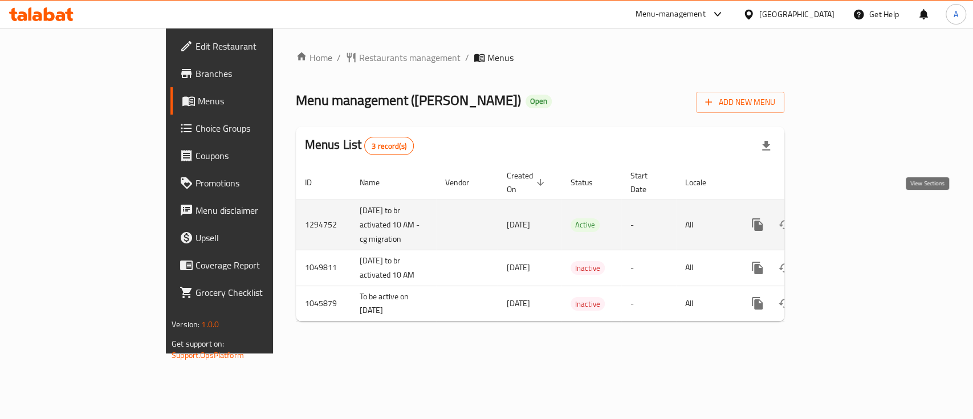
click at [847, 218] on icon "enhanced table" at bounding box center [840, 225] width 14 height 14
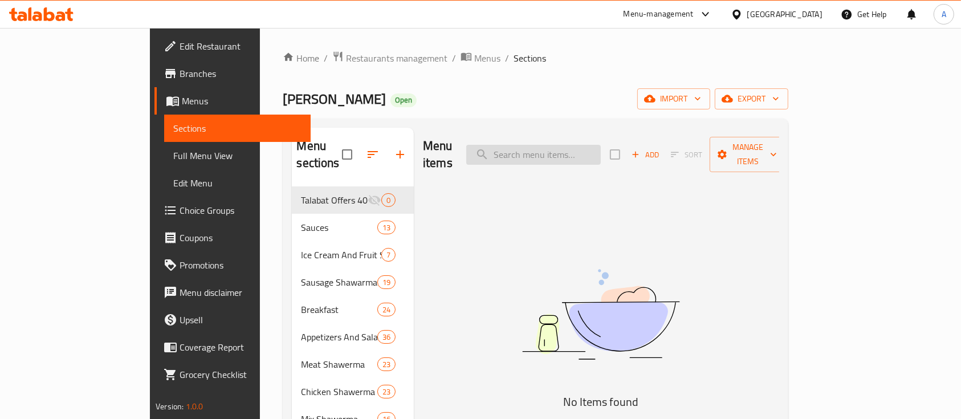
click at [552, 151] on input "search" at bounding box center [533, 155] width 135 height 20
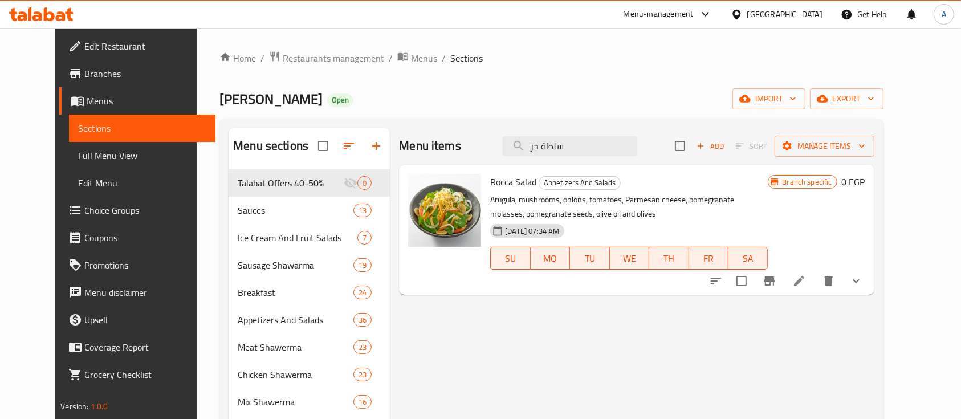
type input "سلطة جر"
click at [806, 287] on icon at bounding box center [800, 281] width 14 height 14
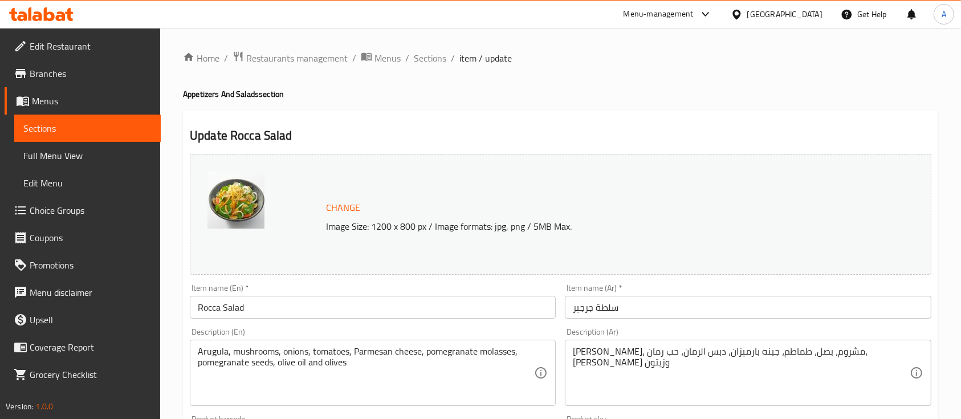
click at [594, 94] on h4 "Appetizers And Salads section" at bounding box center [560, 93] width 755 height 11
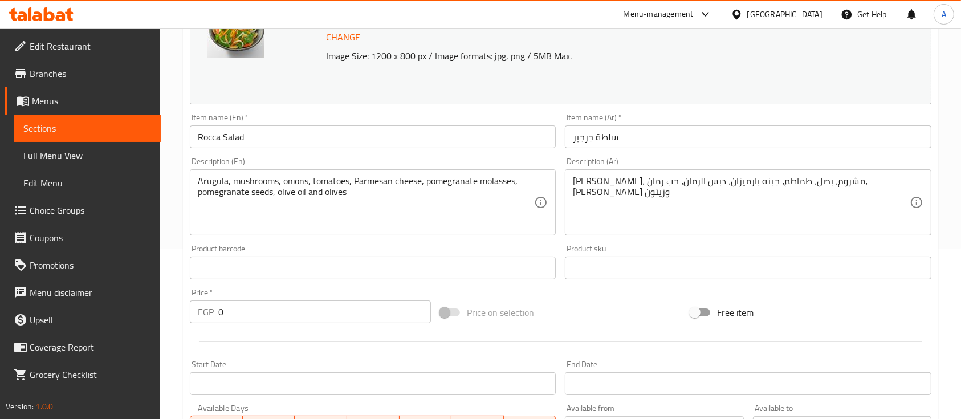
scroll to position [48, 0]
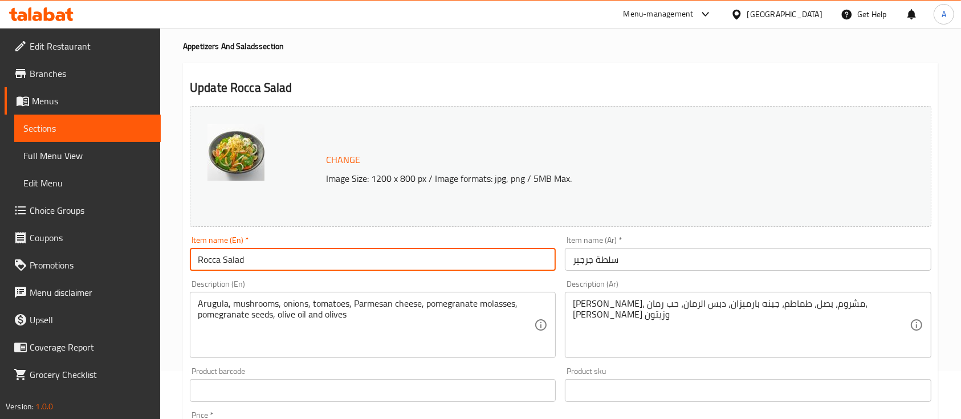
drag, startPoint x: 271, startPoint y: 262, endPoint x: 186, endPoint y: 246, distance: 87.0
click at [186, 246] on div "Item name (En)   * Rocca Salad Item name (En) *" at bounding box center [372, 253] width 375 height 44
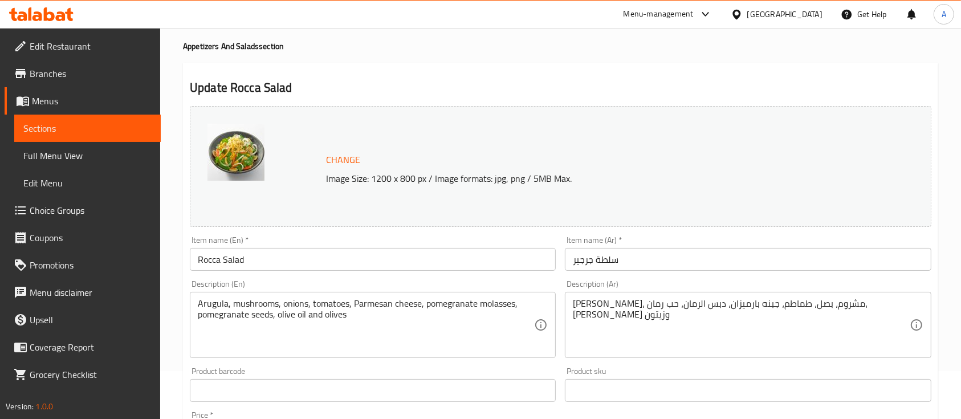
click at [438, 66] on div "Update Rocca Salad Change Image Size: 1200 x 800 px / Image formats: jpg, png /…" at bounding box center [560, 415] width 755 height 705
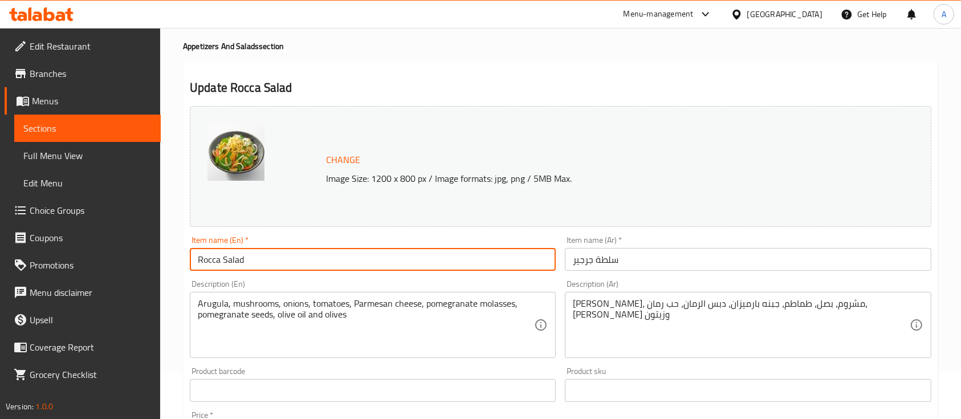
drag, startPoint x: 249, startPoint y: 263, endPoint x: 194, endPoint y: 250, distance: 56.3
click at [194, 250] on input "Rocca Salad" at bounding box center [373, 259] width 366 height 23
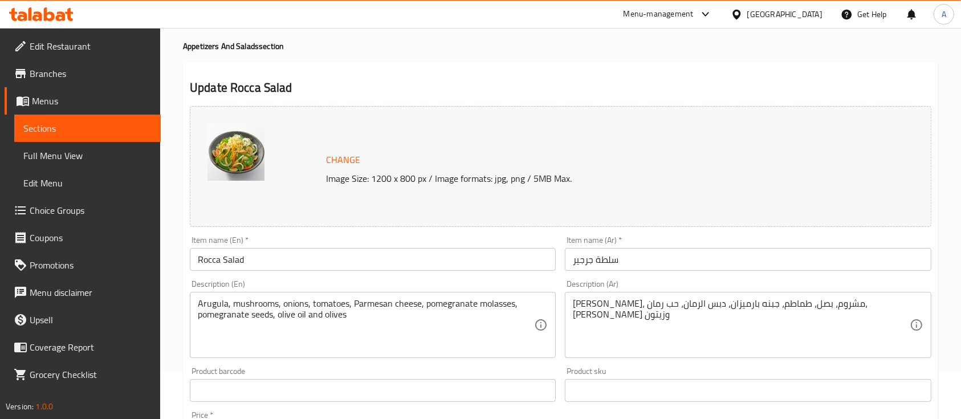
click at [629, 36] on div "Home / Restaurants management / Menus / Sections / item / update Appetizers And…" at bounding box center [560, 390] width 755 height 774
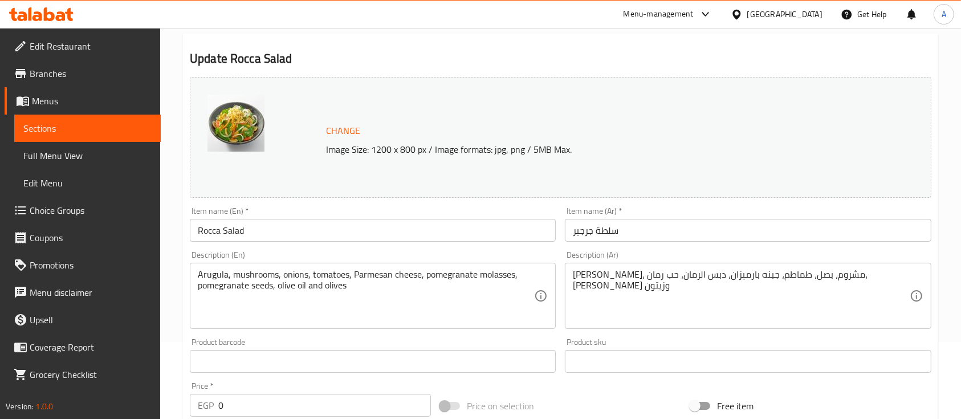
scroll to position [0, 0]
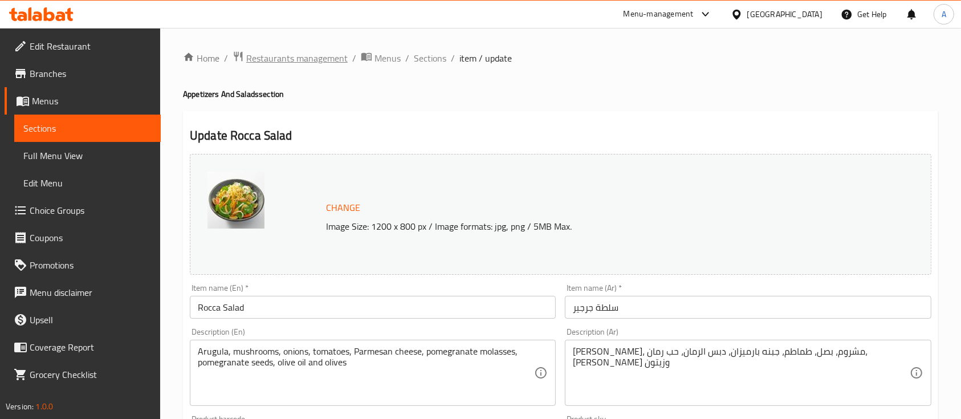
click at [328, 51] on span "Restaurants management" at bounding box center [296, 58] width 101 height 14
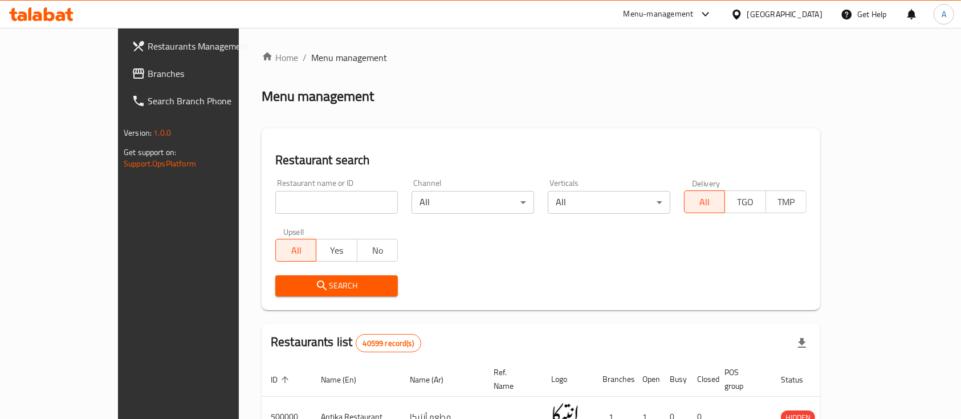
click at [314, 203] on input "search" at bounding box center [336, 202] width 123 height 23
type input "[PERSON_NAME]"
click button "Search" at bounding box center [336, 285] width 123 height 21
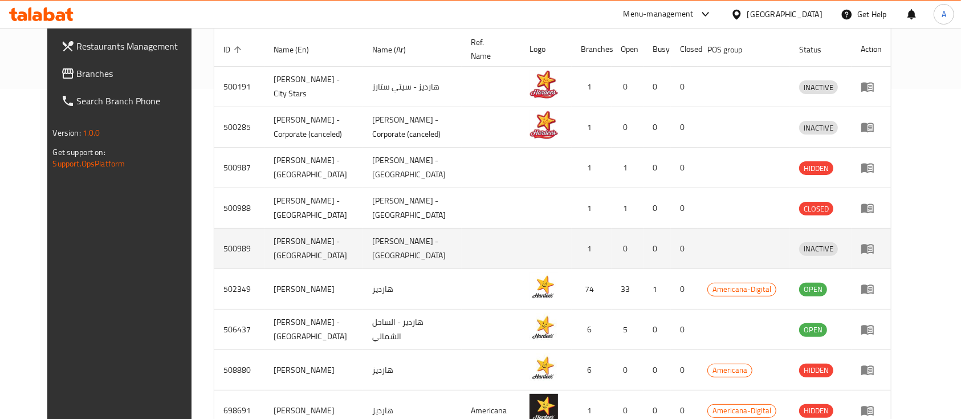
scroll to position [386, 0]
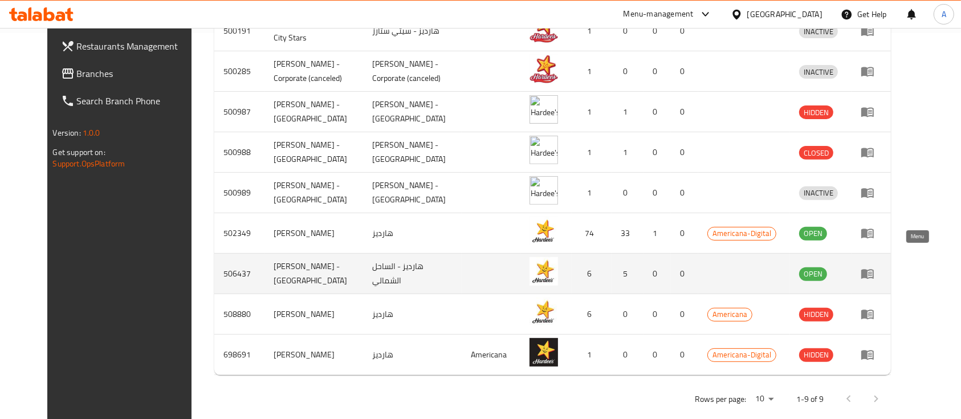
click at [875, 267] on icon "enhanced table" at bounding box center [868, 274] width 14 height 14
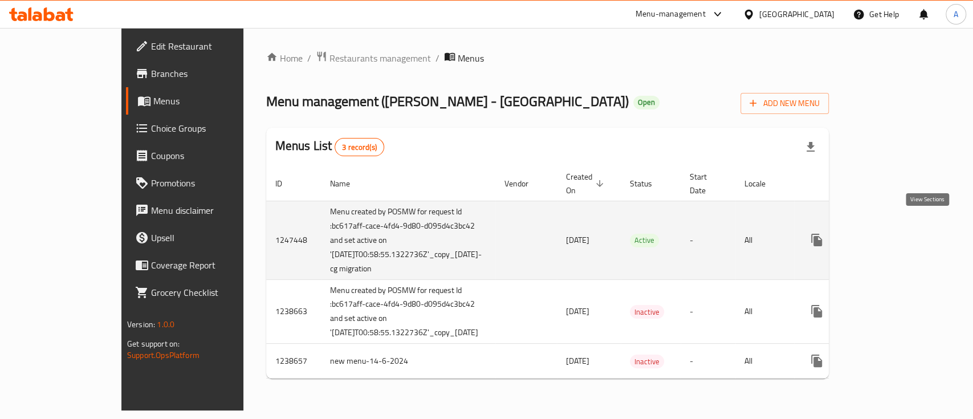
click at [913, 237] on link "enhanced table" at bounding box center [898, 239] width 27 height 27
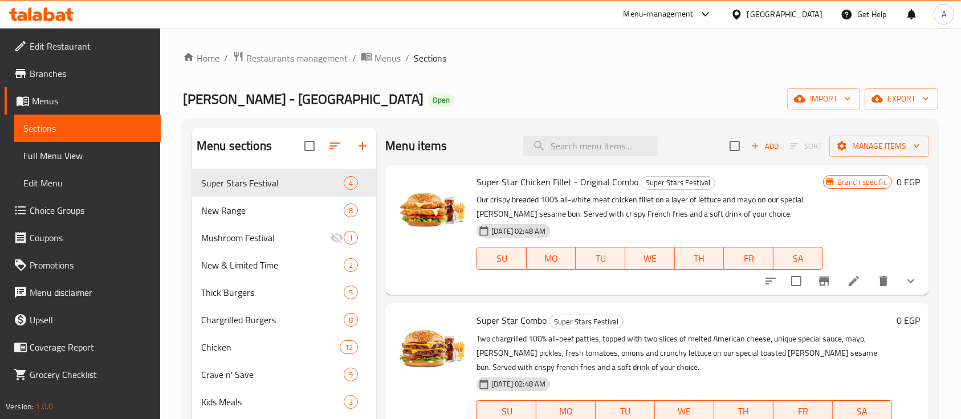
click at [441, 67] on div "Home / Restaurants management / Menus / Sections [PERSON_NAME] - North Coast Op…" at bounding box center [560, 303] width 755 height 505
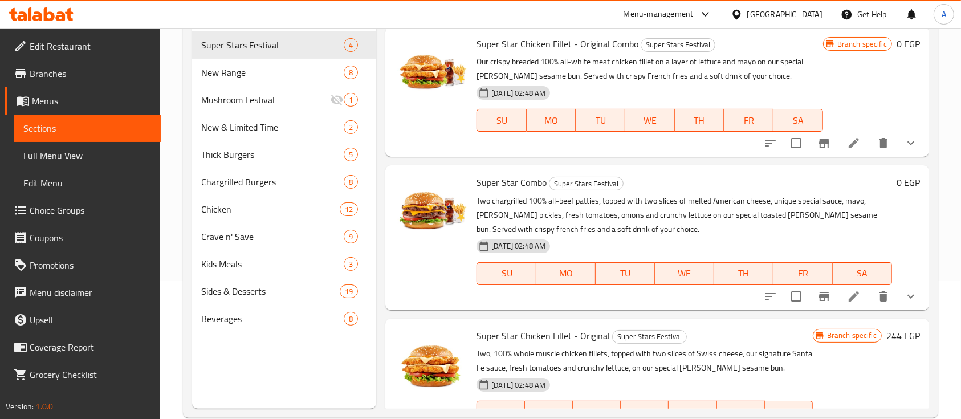
scroll to position [152, 0]
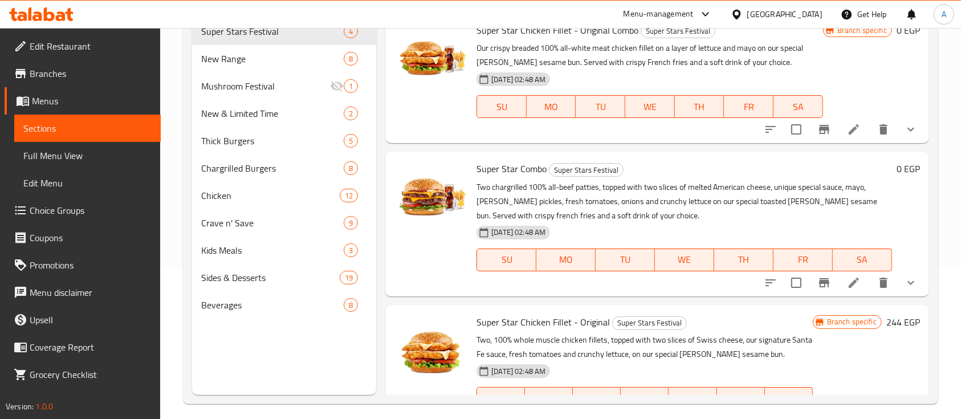
click at [899, 119] on button "show more" at bounding box center [910, 129] width 27 height 27
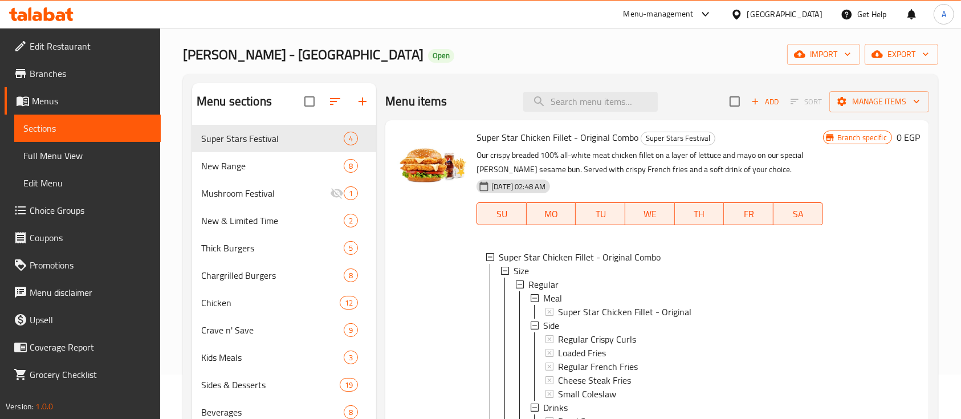
scroll to position [0, 0]
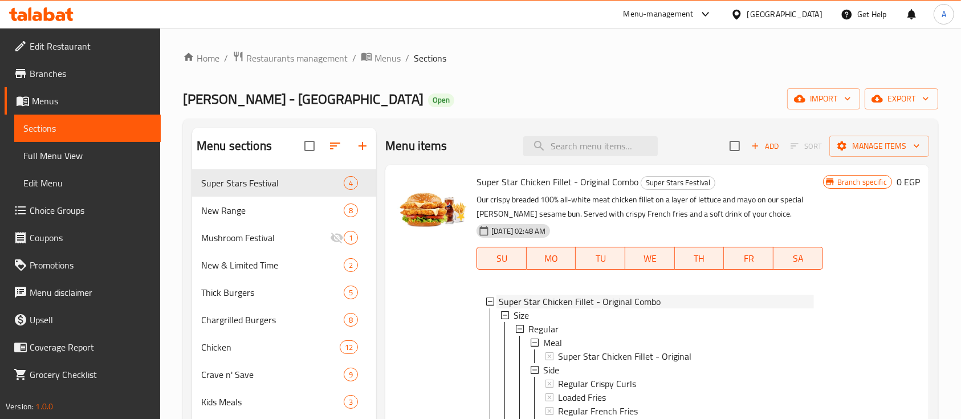
click at [534, 300] on span "Super Star Chicken Fillet - Original Combo" at bounding box center [580, 302] width 162 height 14
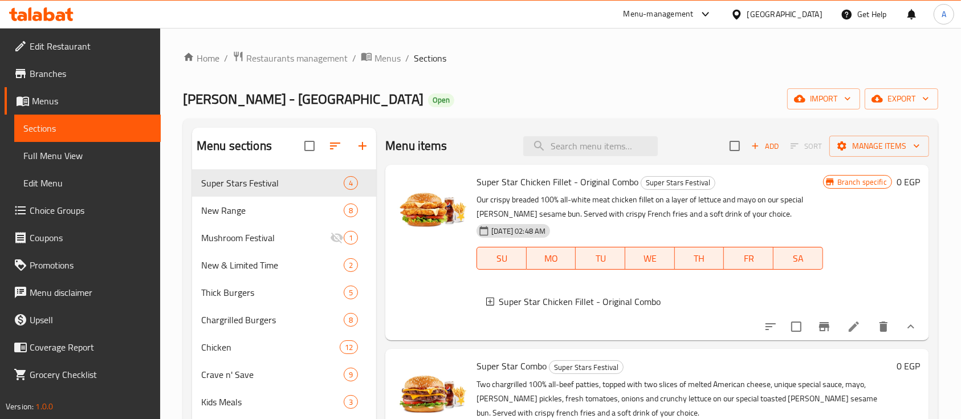
click at [582, 98] on div "[PERSON_NAME] - North Coast Open import export" at bounding box center [560, 98] width 755 height 21
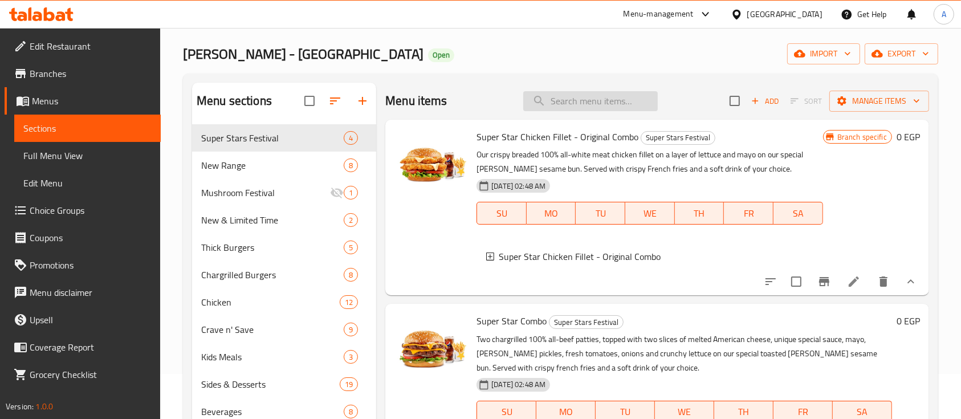
scroll to position [76, 0]
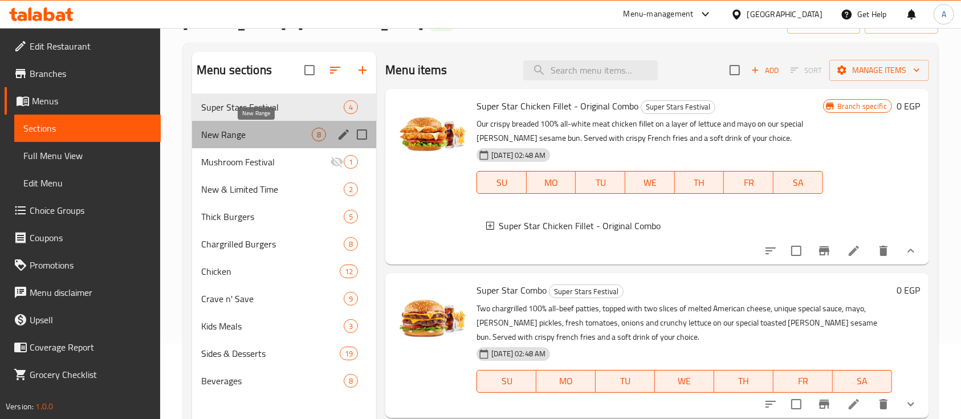
click at [223, 128] on span "New Range" at bounding box center [256, 135] width 111 height 14
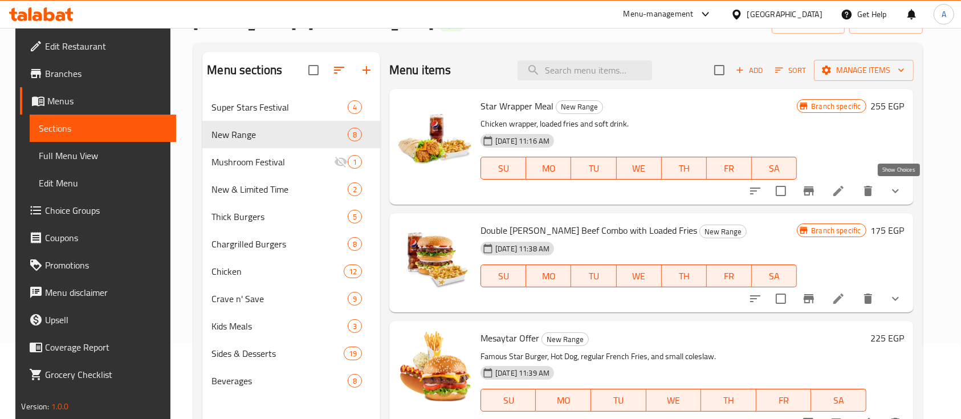
click at [899, 190] on icon "show more" at bounding box center [895, 191] width 7 height 4
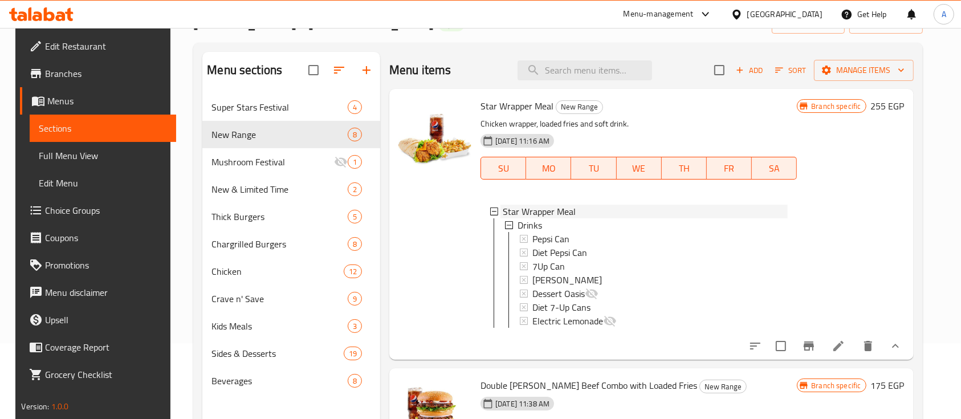
click at [591, 213] on div "Star Wrapper Meal" at bounding box center [645, 212] width 285 height 14
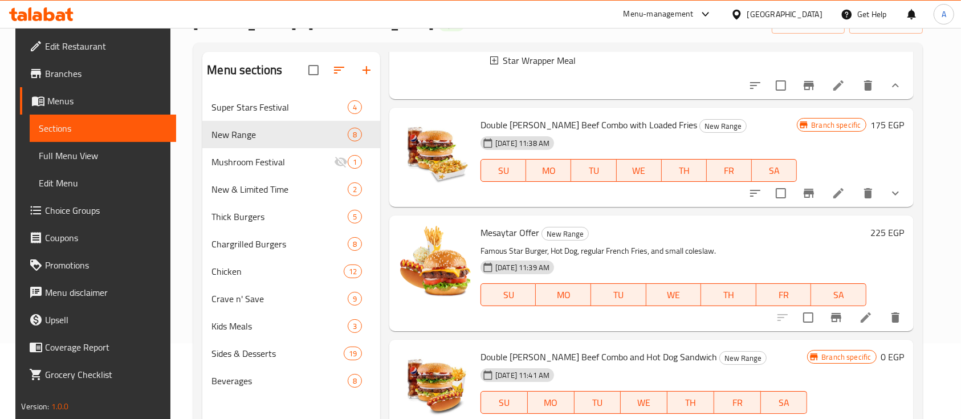
scroll to position [152, 0]
click at [901, 200] on icon "show more" at bounding box center [896, 193] width 14 height 14
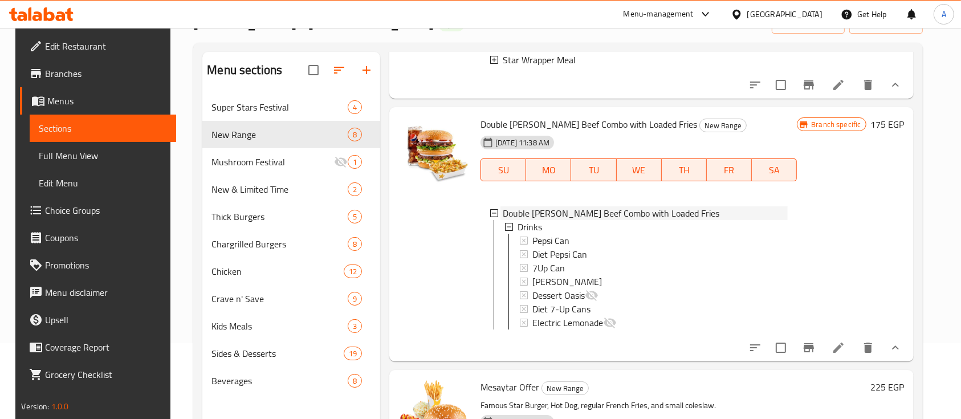
drag, startPoint x: 613, startPoint y: 225, endPoint x: 621, endPoint y: 223, distance: 7.6
click at [613, 220] on span "Double [PERSON_NAME] Beef Combo with Loaded Fries" at bounding box center [611, 213] width 217 height 14
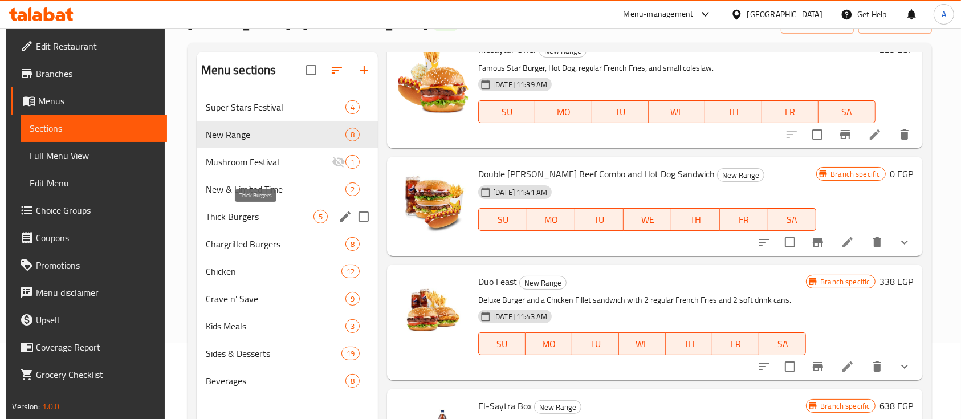
click at [218, 210] on span "Thick Burgers" at bounding box center [260, 217] width 108 height 14
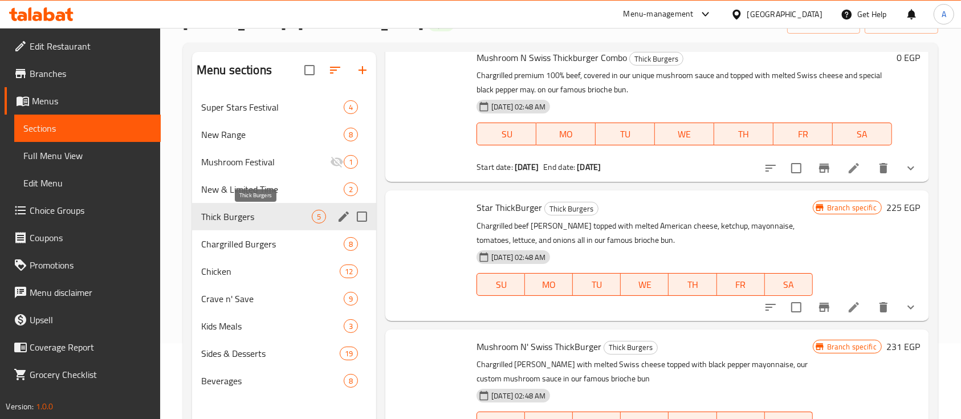
scroll to position [309, 0]
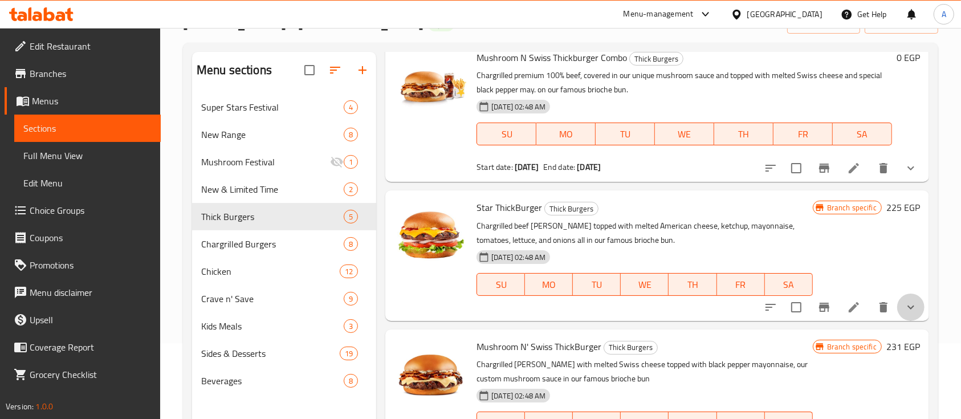
click at [906, 296] on button "show more" at bounding box center [910, 307] width 27 height 27
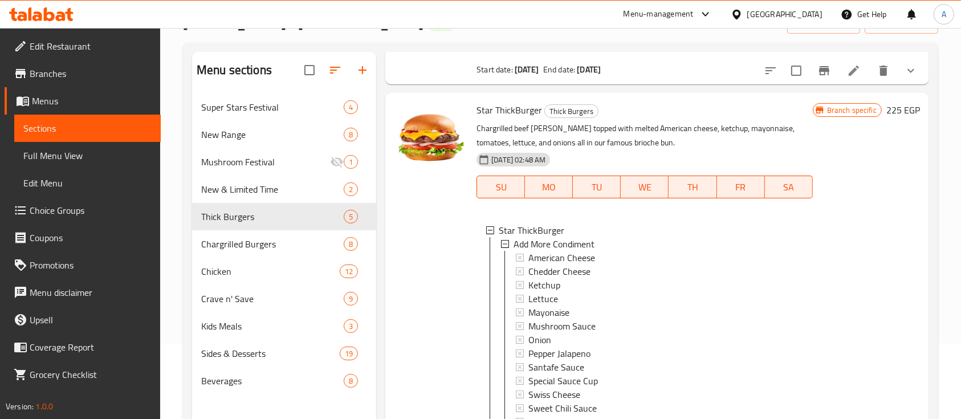
scroll to position [461, 0]
